Goal: Submit feedback/report problem

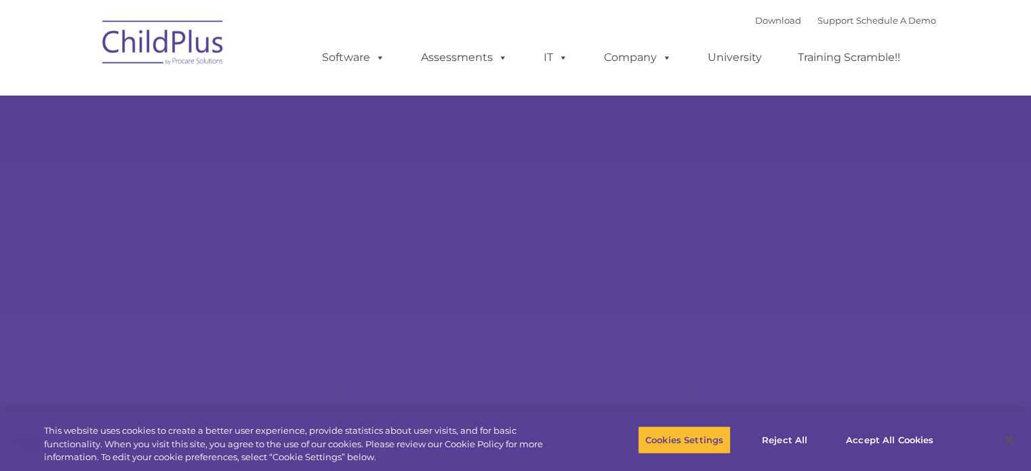
select select "MEDIUM"
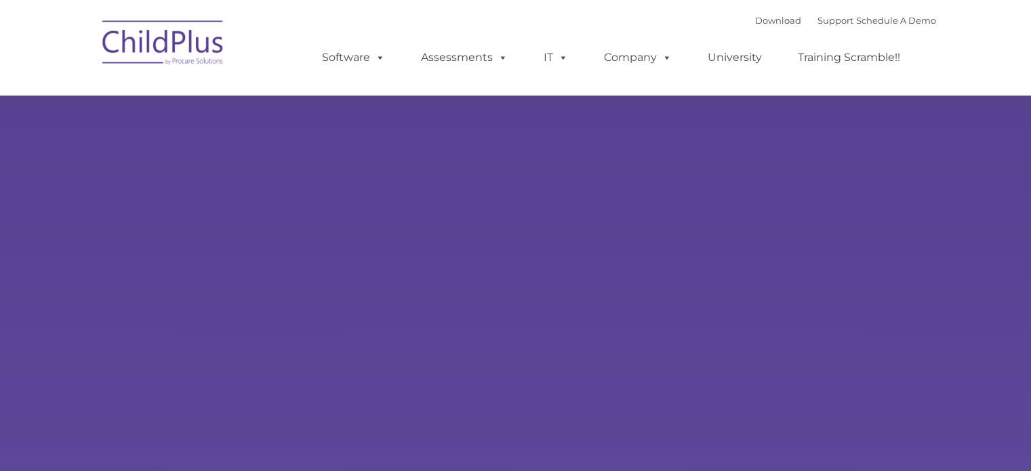
select select "MEDIUM"
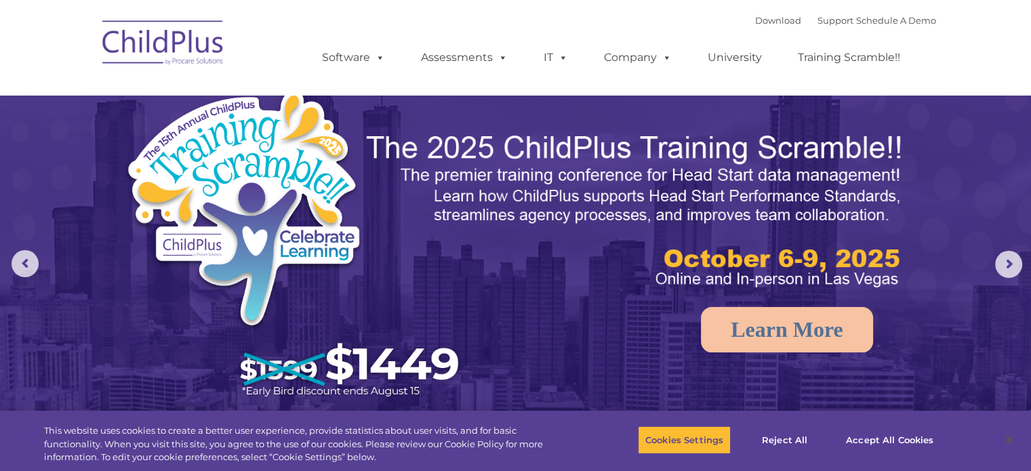
click at [165, 39] on img at bounding box center [164, 45] width 136 height 68
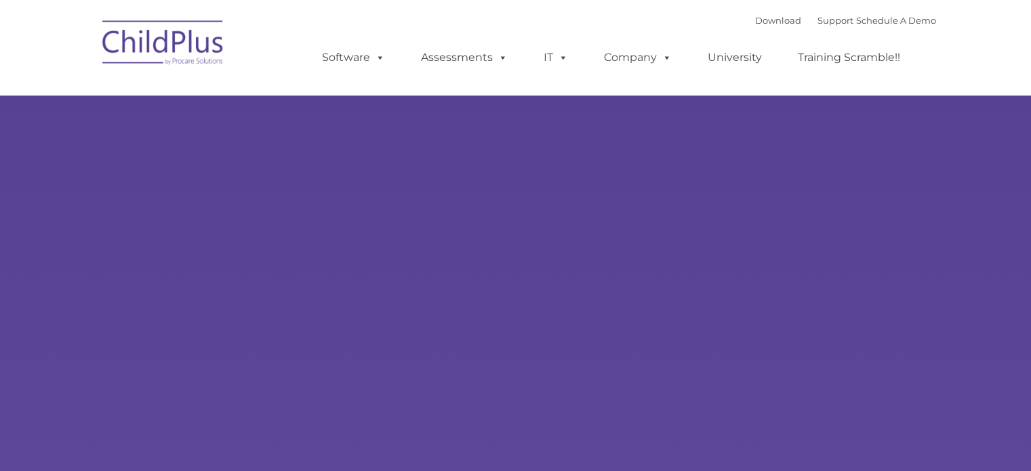
select select "MEDIUM"
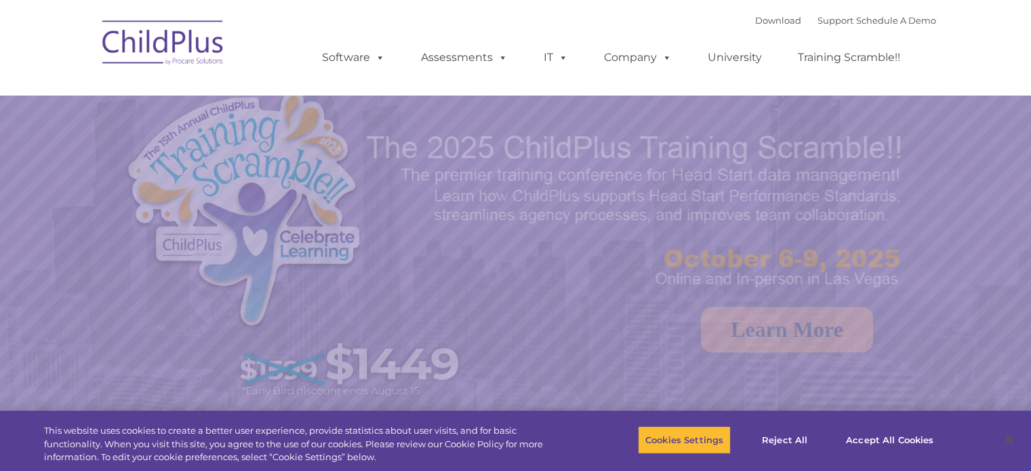
select select "MEDIUM"
